Goal: Information Seeking & Learning: Find specific fact

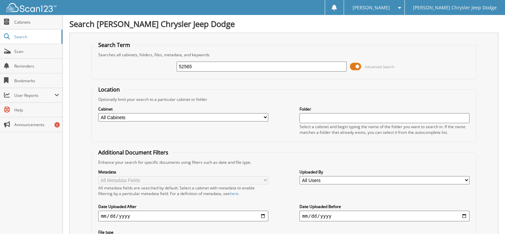
type input "52565"
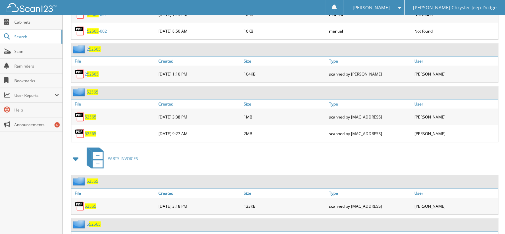
scroll to position [399, 0]
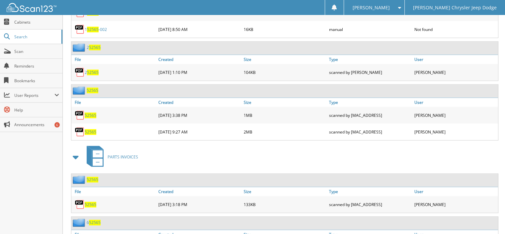
click at [81, 110] on img at bounding box center [80, 115] width 10 height 10
click at [86, 112] on span "52565" at bounding box center [91, 115] width 12 height 6
click at [80, 110] on img at bounding box center [80, 115] width 10 height 10
